Goal: Task Accomplishment & Management: Manage account settings

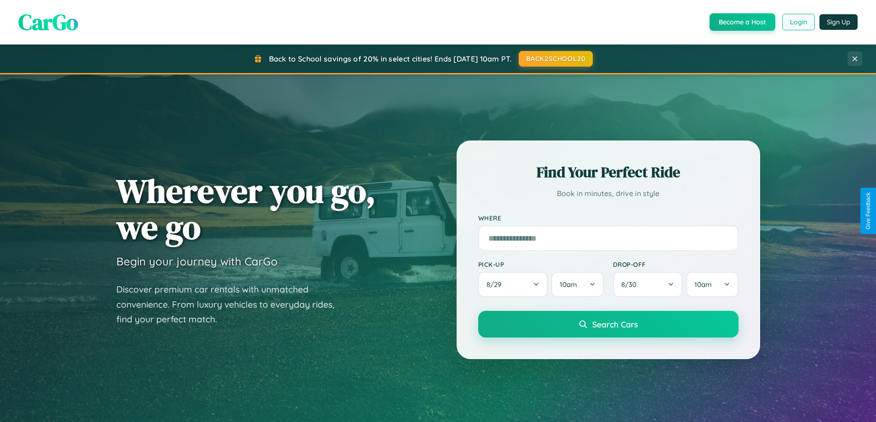
click at [797, 22] on button "Login" at bounding box center [798, 22] width 33 height 17
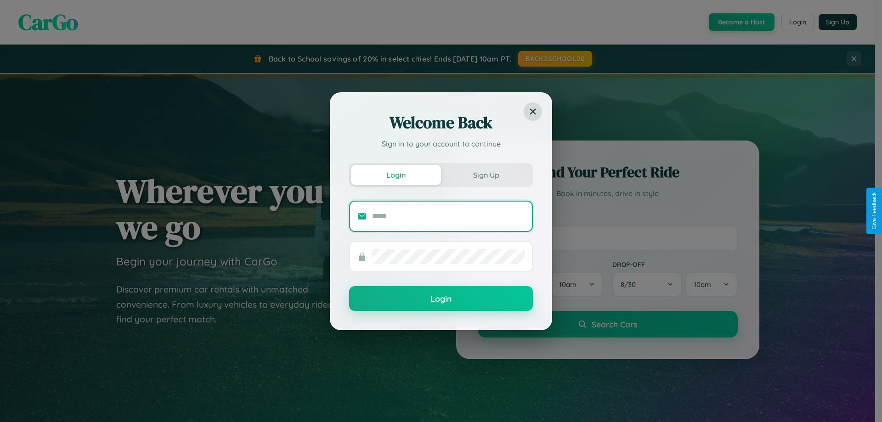
click at [449, 216] on input "text" at bounding box center [448, 216] width 153 height 15
type input "**********"
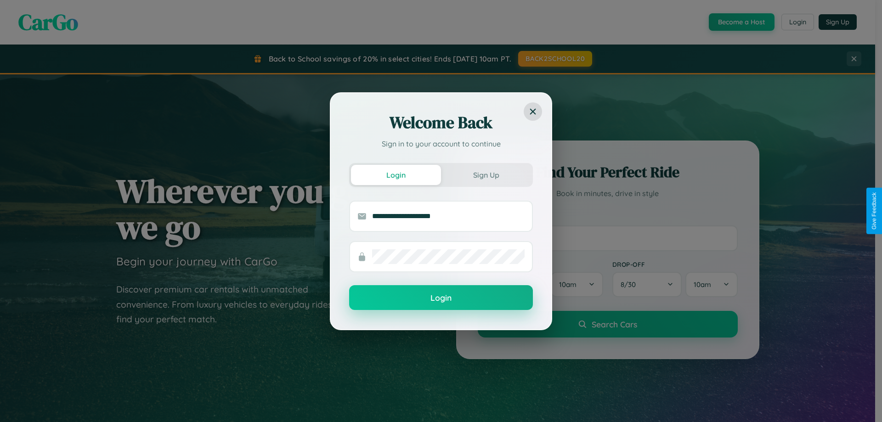
click at [441, 298] on button "Login" at bounding box center [441, 297] width 184 height 25
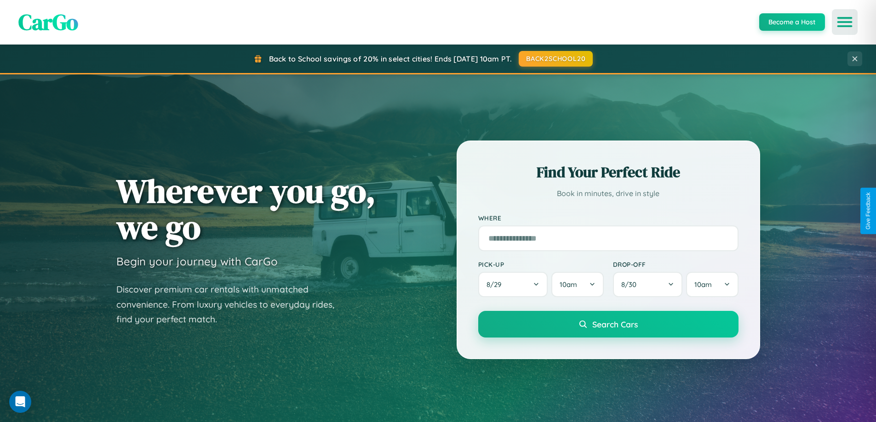
click at [844, 22] on icon "Open menu" at bounding box center [844, 22] width 13 height 8
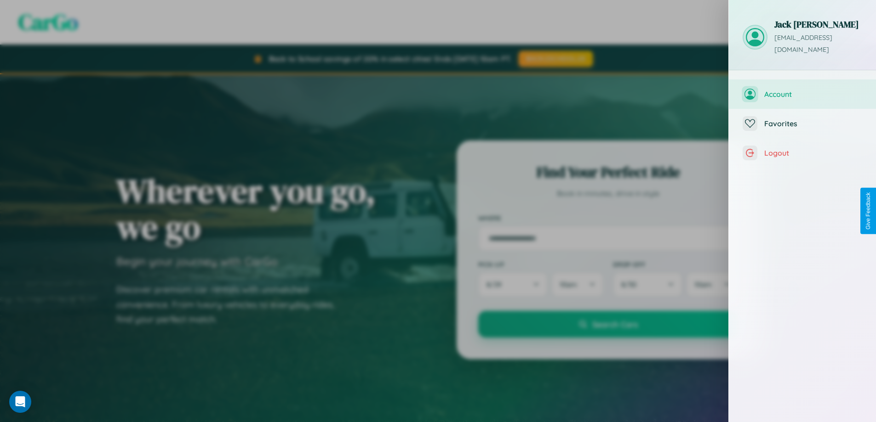
click at [802, 90] on span "Account" at bounding box center [813, 94] width 98 height 9
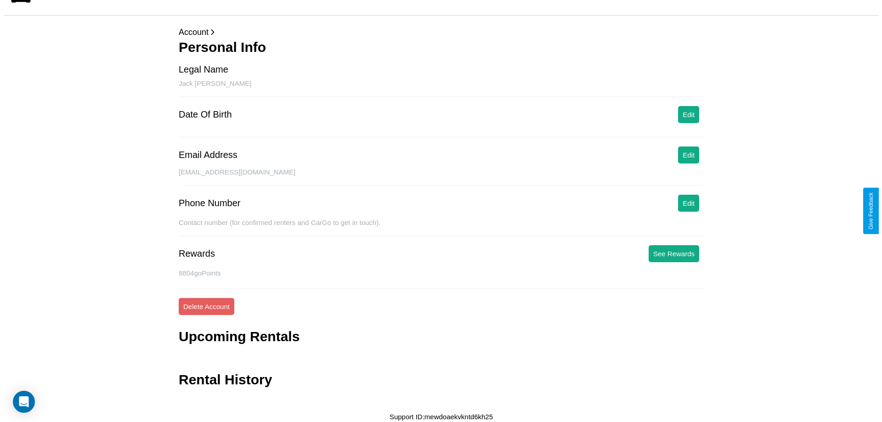
scroll to position [22, 0]
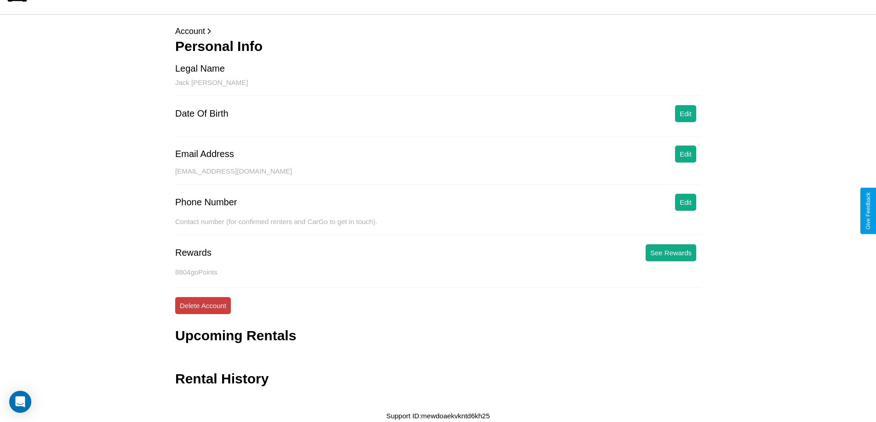
click at [203, 306] on button "Delete Account" at bounding box center [203, 305] width 56 height 17
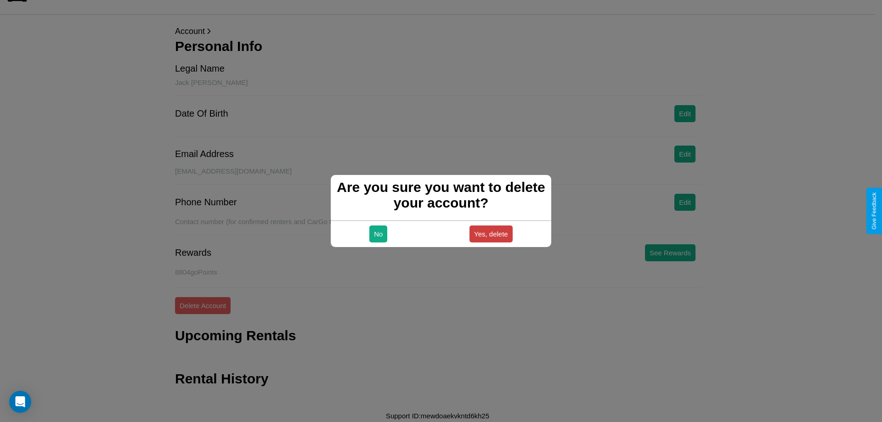
click at [491, 234] on button "Yes, delete" at bounding box center [491, 234] width 43 height 17
